Goal: Find specific page/section: Find specific page/section

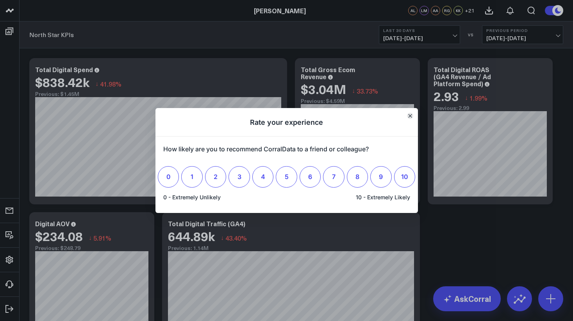
click at [411, 118] on icon "Close" at bounding box center [409, 115] width 3 height 3
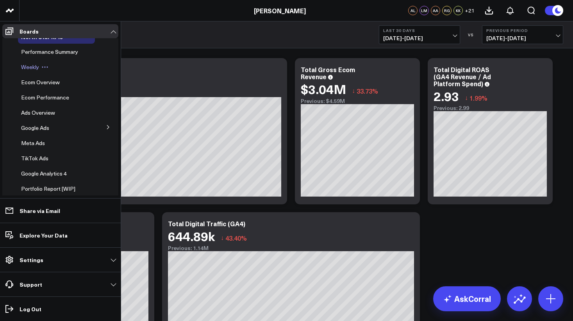
scroll to position [12, 0]
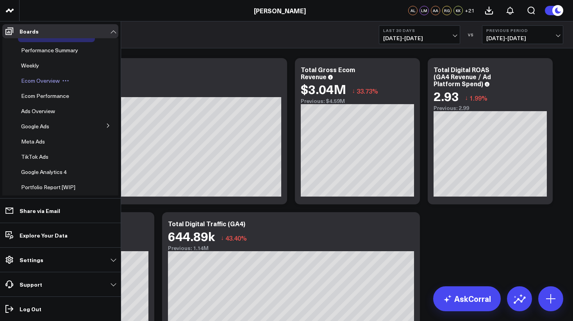
click at [41, 80] on span "Ecom Overview" at bounding box center [40, 80] width 39 height 7
